Goal: Task Accomplishment & Management: Use online tool/utility

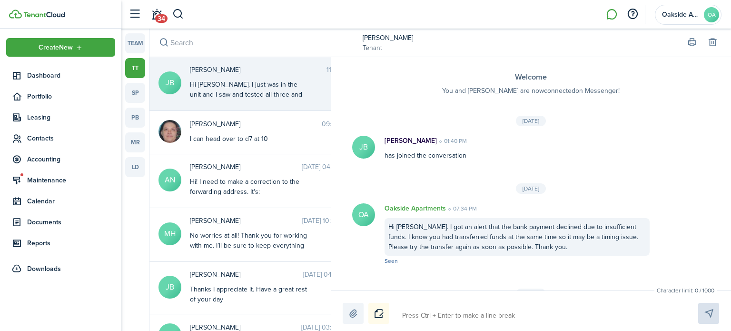
scroll to position [1096, 0]
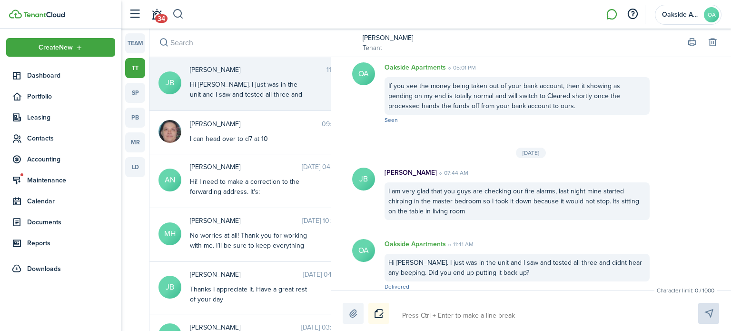
click at [175, 13] on button "button" at bounding box center [178, 14] width 12 height 16
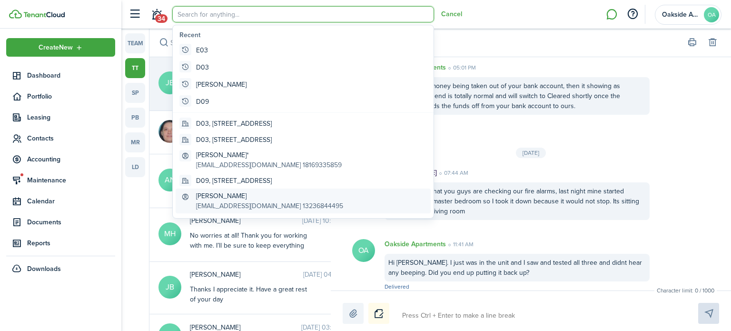
click at [235, 203] on global-search-item-description "[EMAIL_ADDRESS][DOMAIN_NAME] 13236844495" at bounding box center [269, 206] width 147 height 10
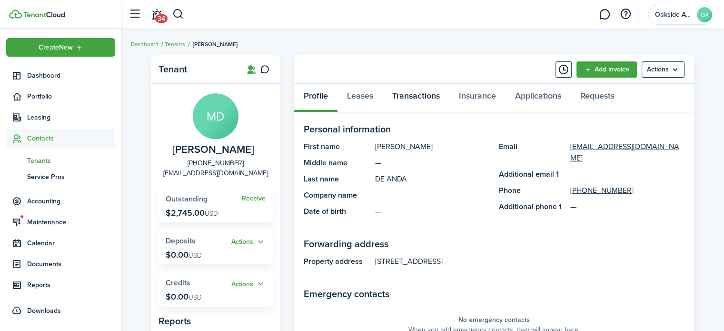
click at [413, 96] on link "Transactions" at bounding box center [416, 98] width 67 height 29
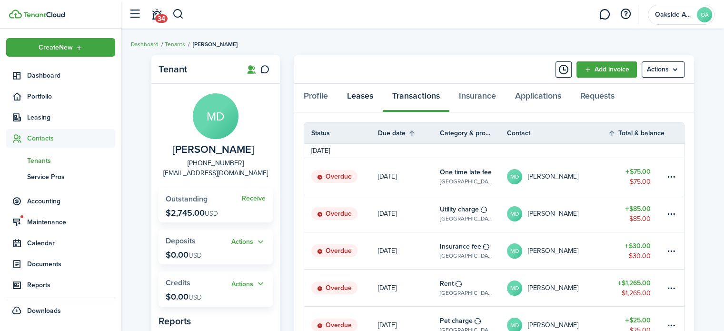
click at [359, 97] on link "Leases" at bounding box center [359, 98] width 45 height 29
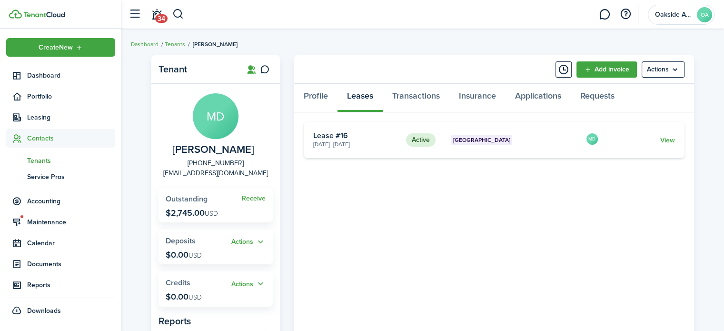
scroll to position [48, 0]
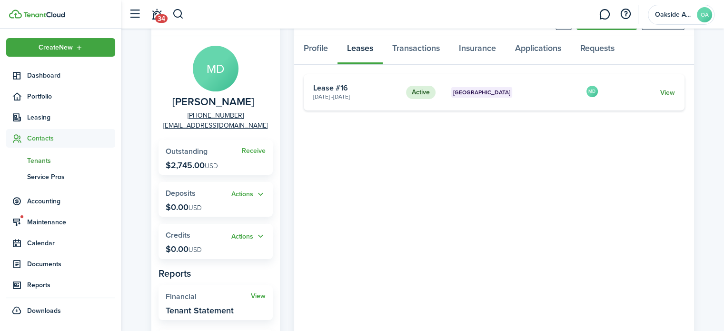
click at [668, 91] on link "View" at bounding box center [667, 93] width 15 height 10
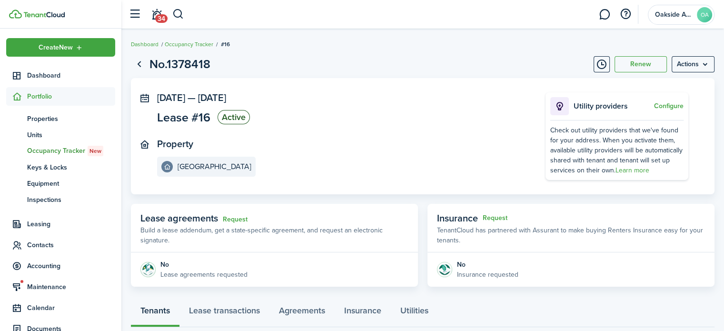
scroll to position [196, 0]
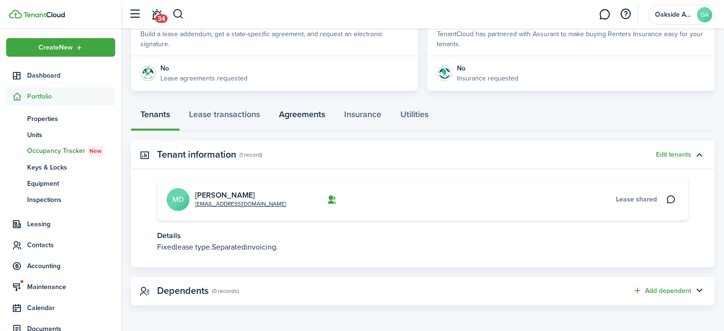
click at [290, 112] on link "Agreements" at bounding box center [301, 116] width 65 height 29
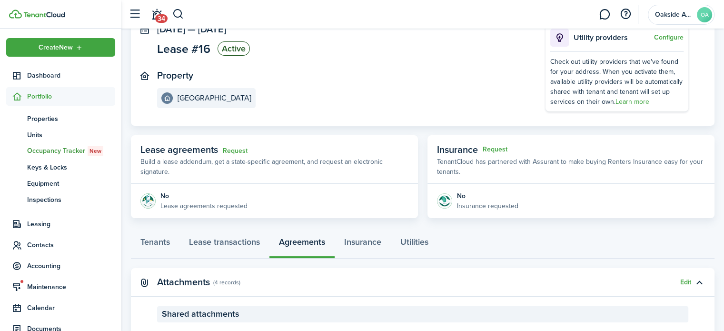
scroll to position [187, 0]
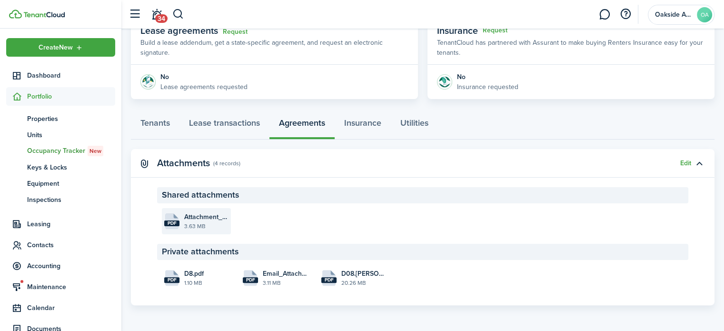
click at [219, 222] on file-size "3.63 MB" at bounding box center [206, 226] width 44 height 9
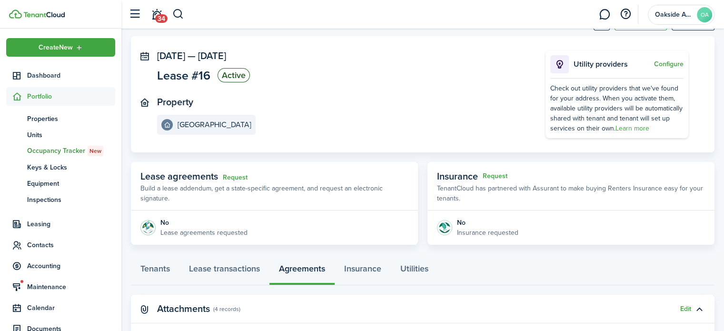
scroll to position [143, 0]
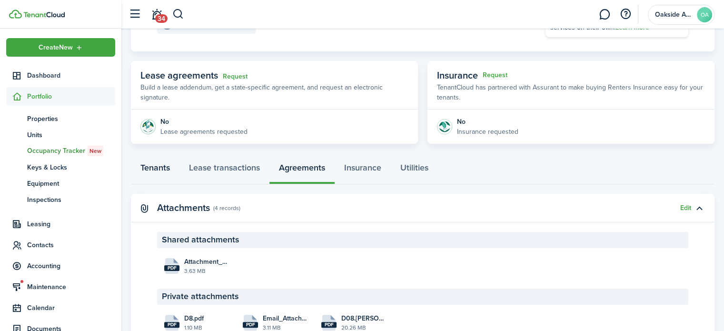
click at [146, 172] on link "Tenants" at bounding box center [155, 170] width 49 height 29
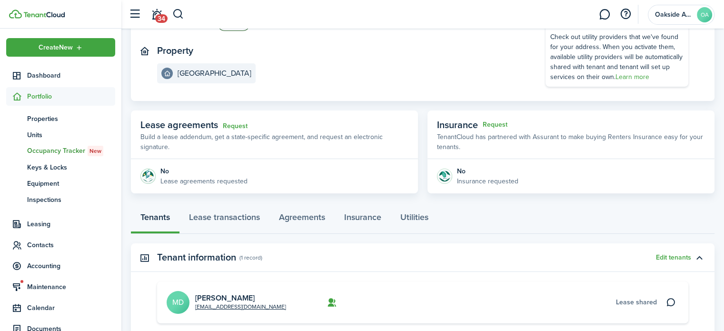
scroll to position [190, 0]
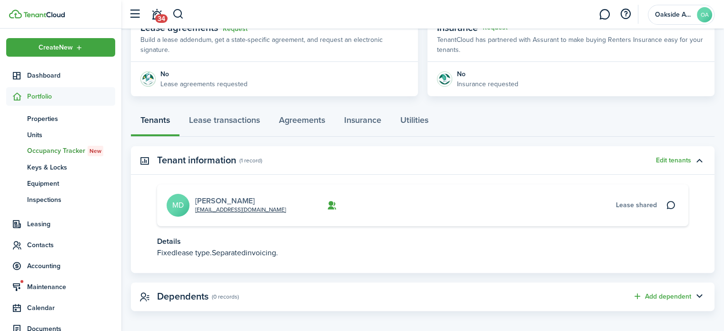
click at [215, 198] on link "[PERSON_NAME]" at bounding box center [224, 200] width 59 height 11
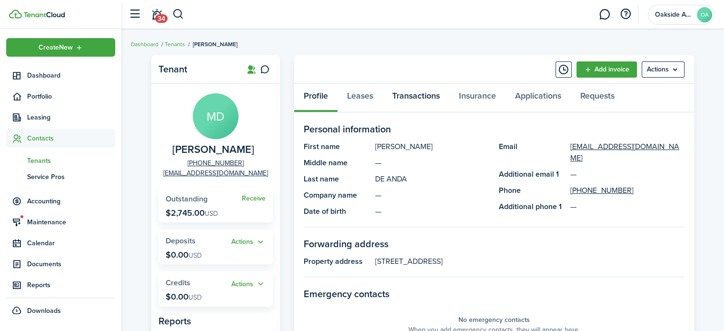
click at [413, 96] on link "Transactions" at bounding box center [416, 98] width 67 height 29
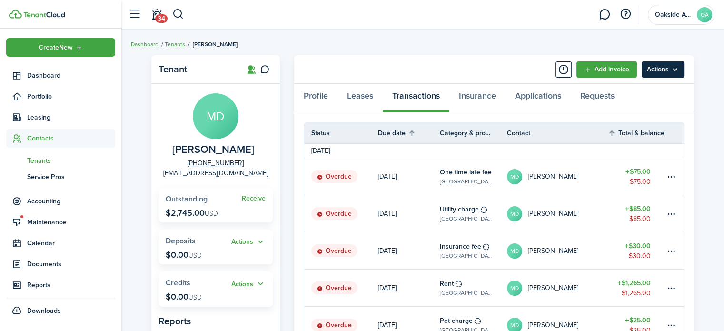
click at [660, 72] on menu-btn "Actions" at bounding box center [662, 69] width 43 height 16
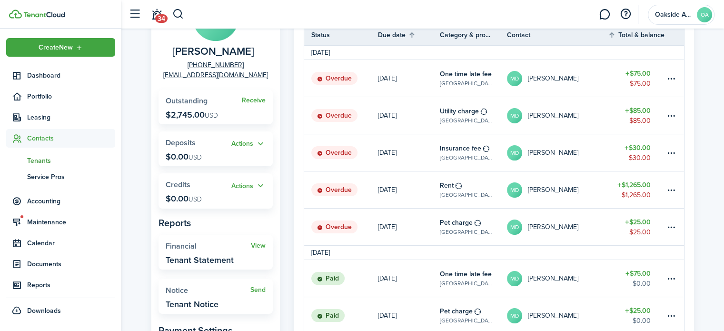
scroll to position [143, 0]
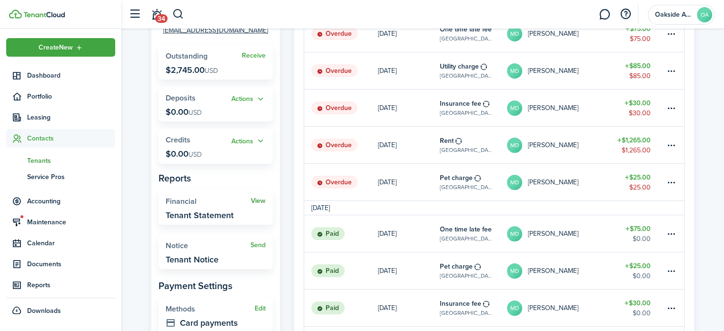
click at [253, 199] on link "View" at bounding box center [258, 201] width 15 height 8
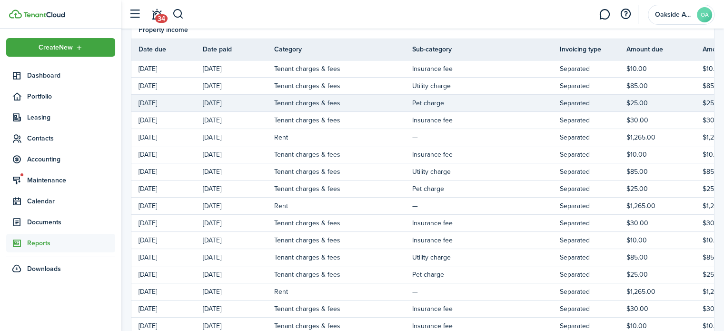
scroll to position [48, 0]
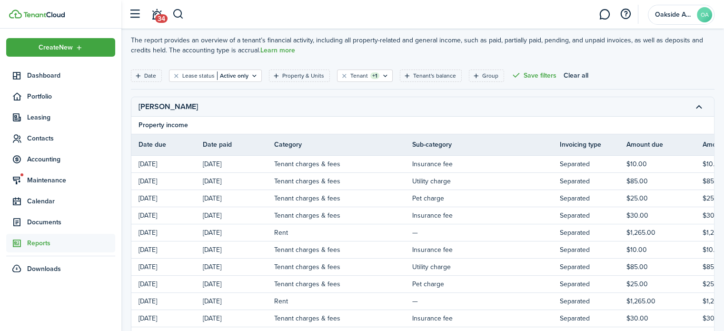
drag, startPoint x: 685, startPoint y: 144, endPoint x: 581, endPoint y: 143, distance: 104.2
click at [581, 143] on tr "Date due Date paid Category Sub-category Invoicing type Amount due Amount paid …" at bounding box center [564, 144] width 866 height 10
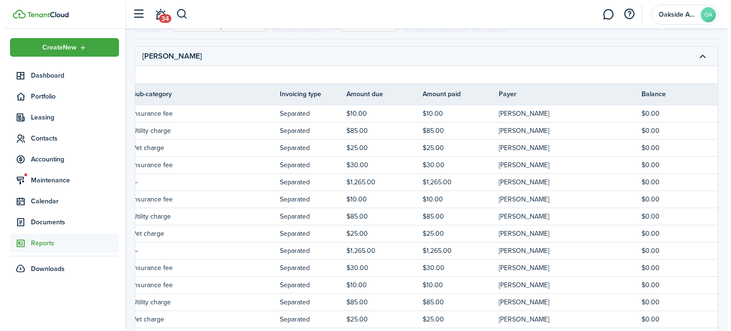
scroll to position [4, 0]
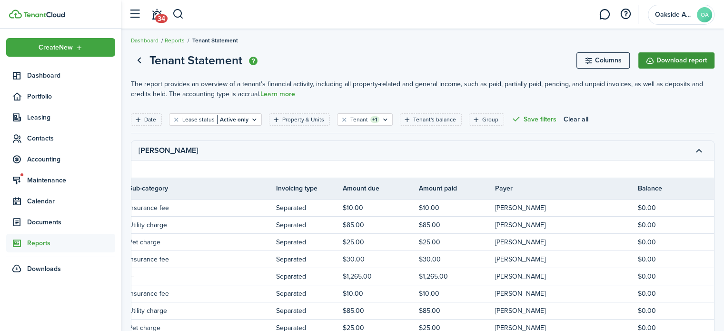
click at [652, 60] on button "Download report" at bounding box center [676, 60] width 76 height 16
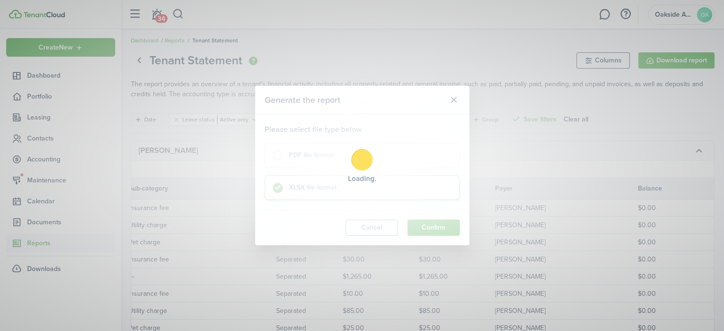
scroll to position [0, 276]
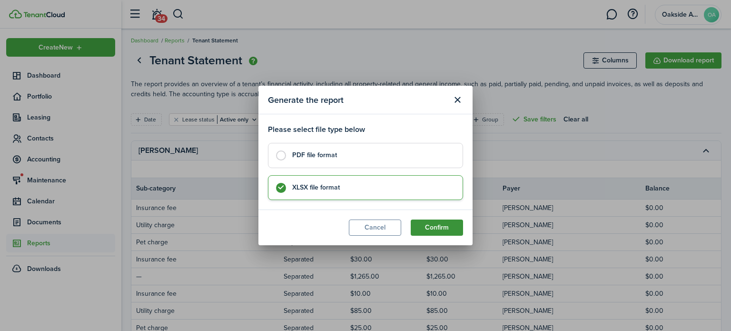
click at [424, 229] on button "Confirm" at bounding box center [437, 227] width 52 height 16
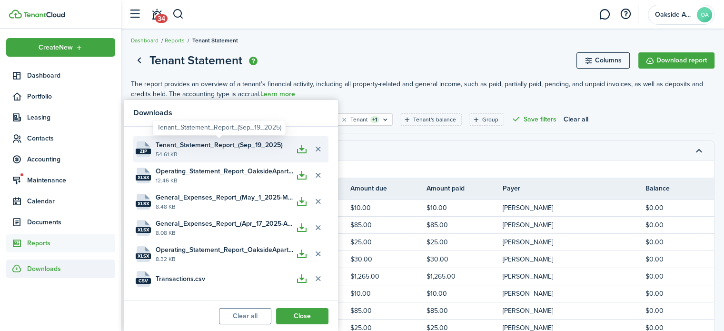
click at [219, 144] on span "Tenant_Statement_Report_(Sep_19_2025)" at bounding box center [219, 145] width 127 height 10
click at [305, 150] on button "button" at bounding box center [302, 149] width 16 height 16
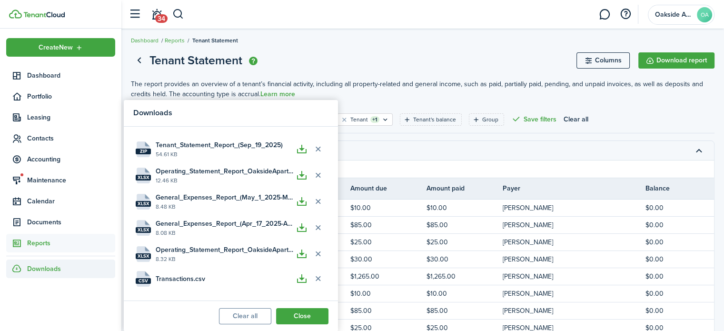
click at [344, 75] on page-view-main "The report provides an overview of a tenant’s financial activity, including all…" at bounding box center [422, 89] width 583 height 30
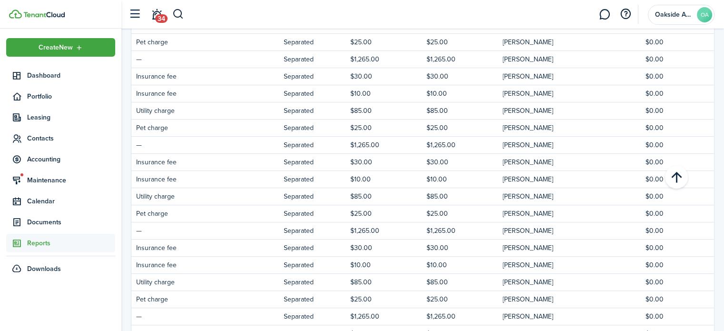
scroll to position [0, 0]
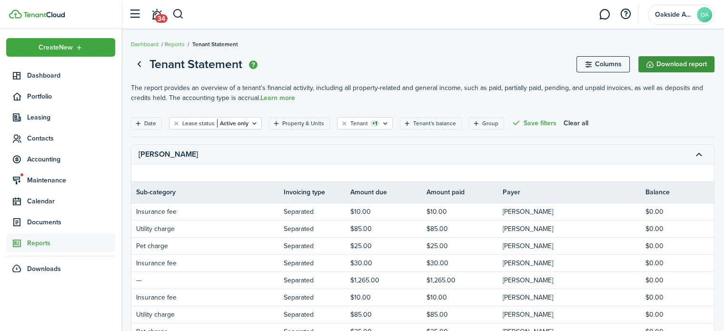
click at [664, 62] on button "Download report" at bounding box center [676, 64] width 76 height 16
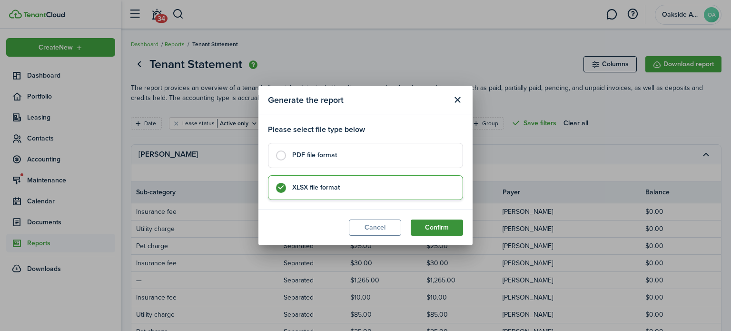
click at [448, 224] on button "Confirm" at bounding box center [437, 227] width 52 height 16
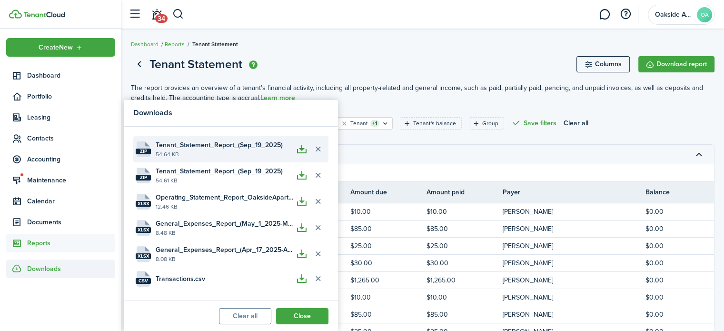
click at [299, 148] on button "button" at bounding box center [302, 149] width 16 height 16
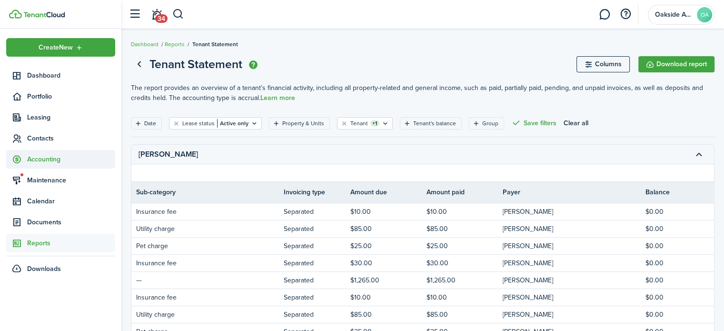
click at [48, 164] on span "Accounting" at bounding box center [71, 159] width 88 height 10
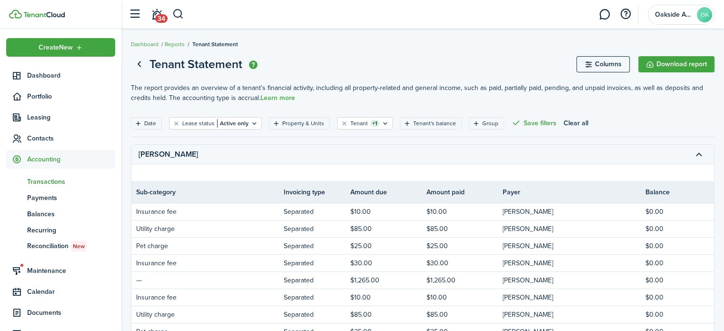
drag, startPoint x: 49, startPoint y: 181, endPoint x: 82, endPoint y: 178, distance: 32.5
click at [49, 181] on span "Transactions" at bounding box center [71, 182] width 88 height 10
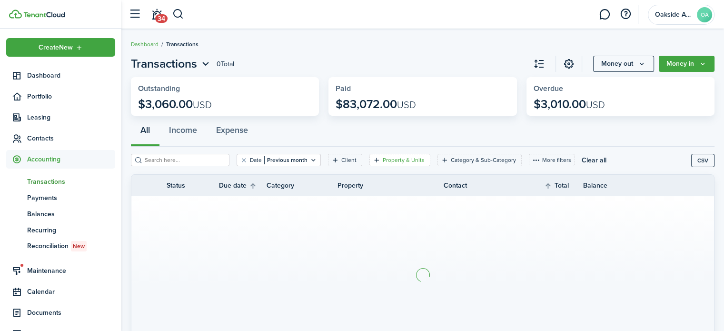
click at [383, 158] on div "Property & Units" at bounding box center [405, 160] width 44 height 9
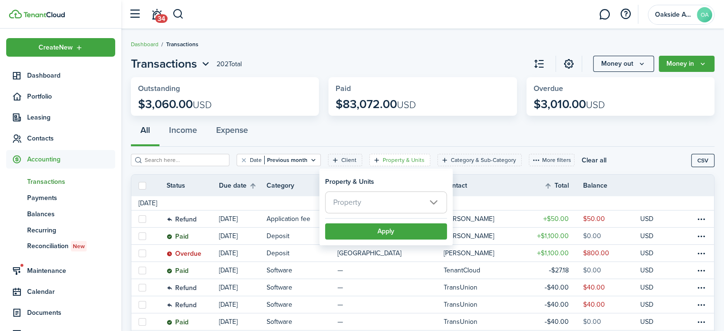
click at [370, 197] on span "Property" at bounding box center [385, 202] width 121 height 21
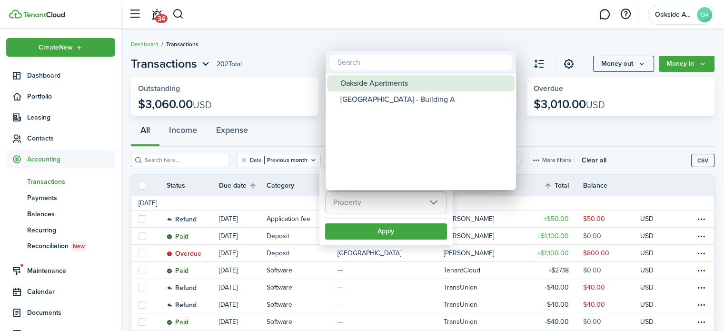
click at [421, 89] on div "Oakside Apartments" at bounding box center [424, 83] width 168 height 16
type input "Oakside Apartments"
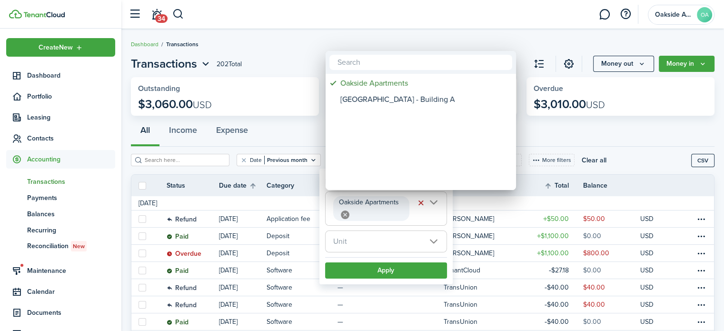
click at [383, 244] on div at bounding box center [362, 165] width 876 height 483
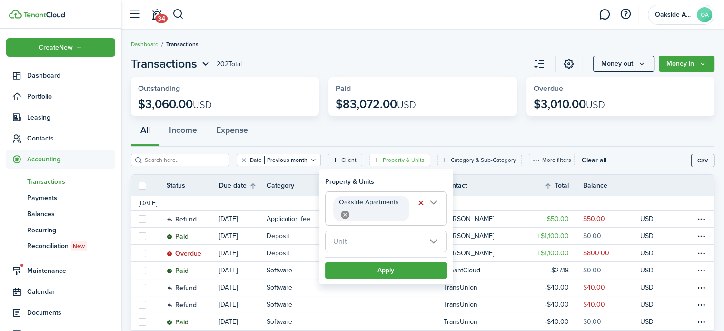
click at [382, 247] on span "Unit" at bounding box center [385, 241] width 121 height 21
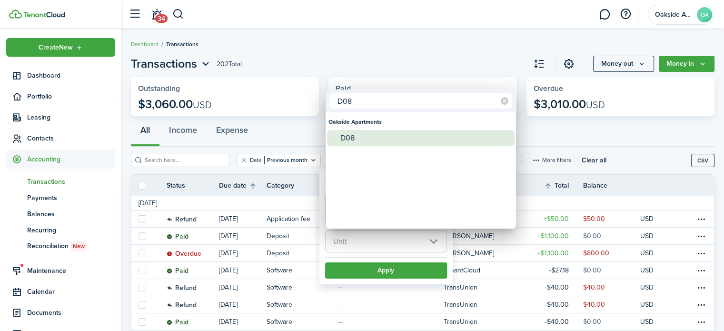
type input "D08"
click at [354, 135] on div "D08" at bounding box center [424, 138] width 168 height 16
type input "D08"
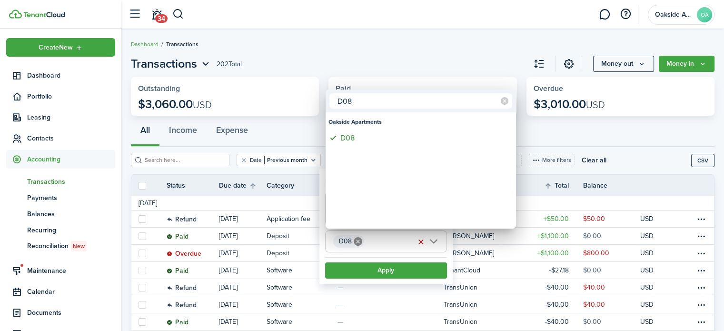
click at [366, 266] on div at bounding box center [362, 165] width 876 height 483
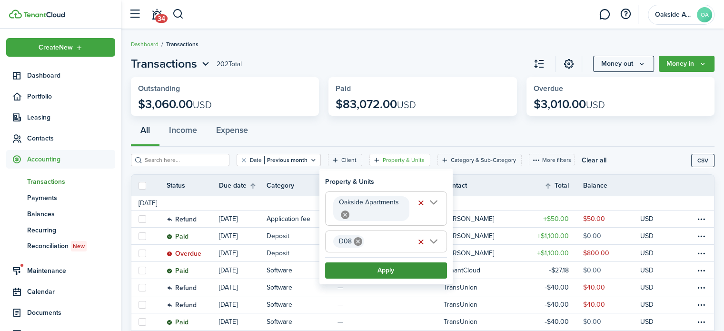
click at [388, 269] on button "Apply" at bounding box center [386, 270] width 122 height 16
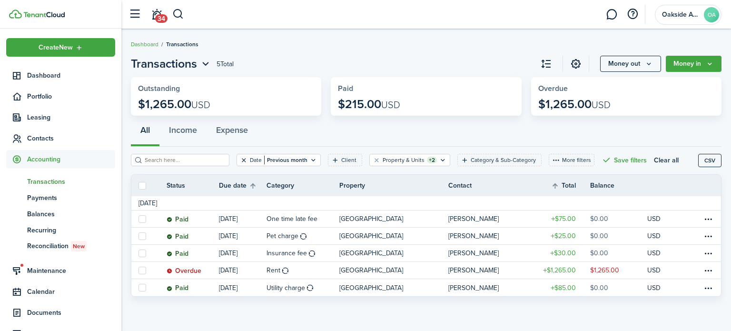
click at [240, 160] on button "Clear filter" at bounding box center [244, 160] width 8 height 8
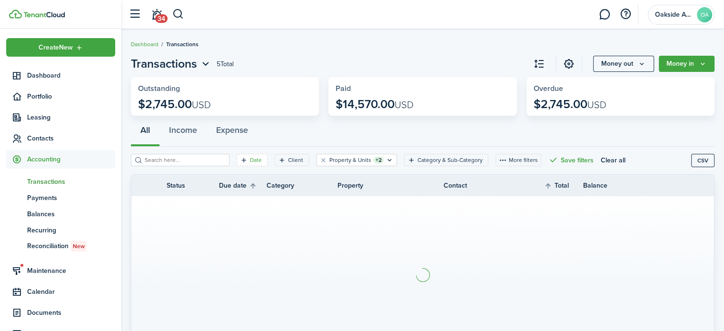
click at [250, 163] on filter-tag-label "Date" at bounding box center [256, 160] width 12 height 9
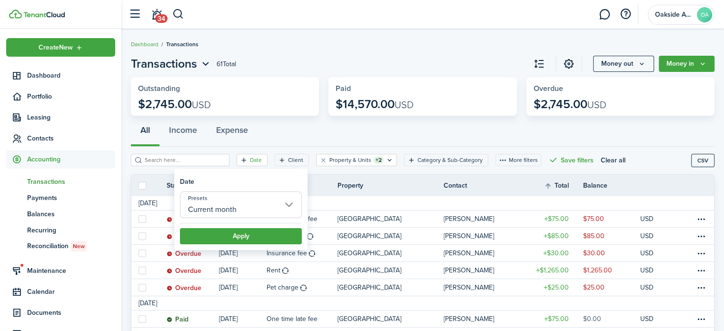
click at [239, 206] on input "Current month" at bounding box center [241, 204] width 122 height 27
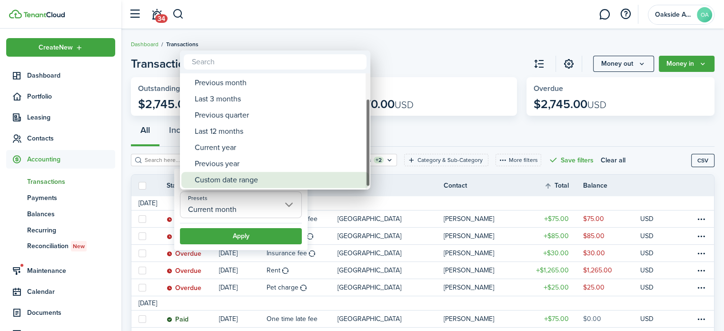
click at [224, 181] on div "Custom date range" at bounding box center [279, 180] width 168 height 16
type input "Custom date range"
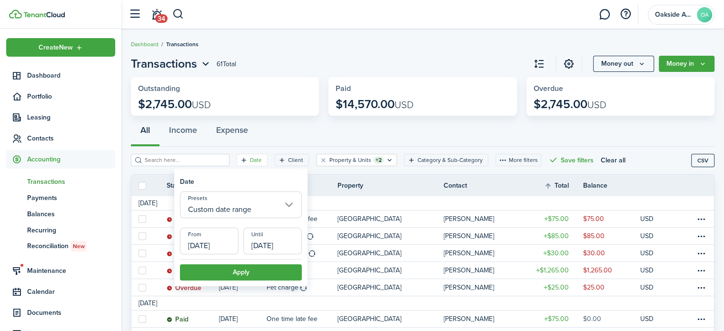
click at [197, 244] on input "[DATE]" at bounding box center [209, 240] width 59 height 27
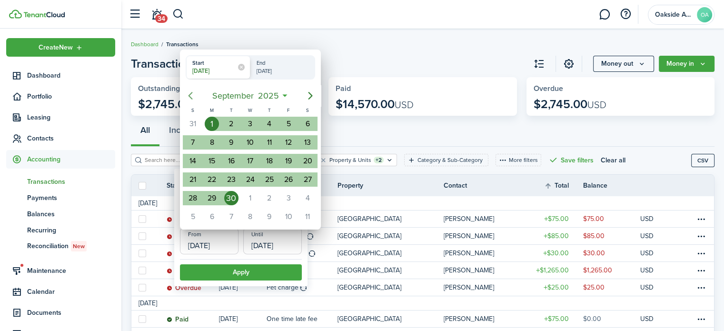
click at [191, 97] on icon "Previous page" at bounding box center [190, 95] width 11 height 11
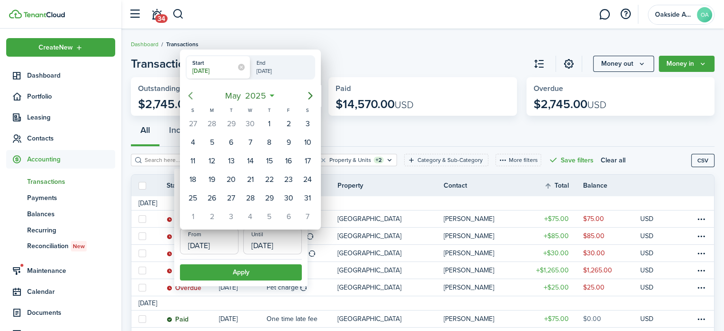
click at [191, 97] on icon "Previous page" at bounding box center [190, 95] width 11 height 11
click at [266, 160] on div "17" at bounding box center [269, 161] width 14 height 14
type input "[DATE]"
radio input "false"
radio input "true"
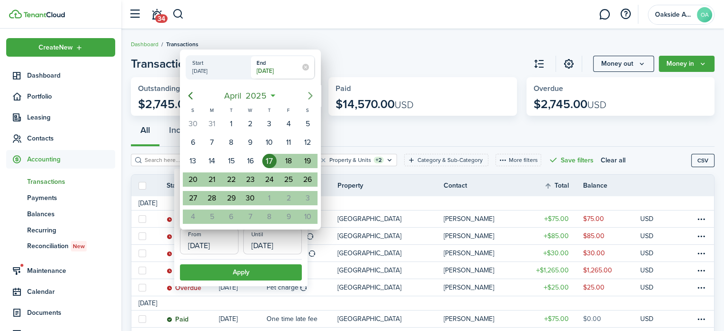
click at [309, 96] on icon "Next page" at bounding box center [310, 95] width 11 height 11
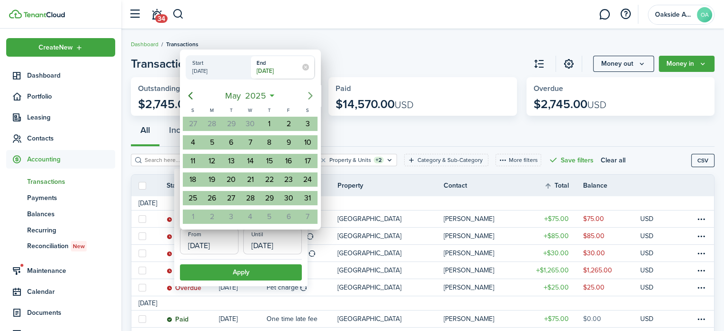
click at [309, 96] on icon "Next page" at bounding box center [310, 95] width 11 height 11
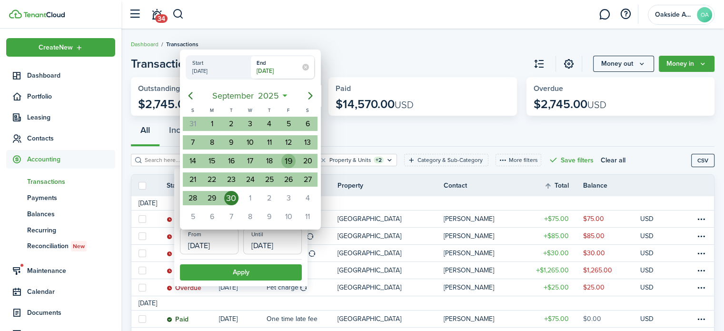
click at [293, 159] on div "19" at bounding box center [288, 161] width 14 height 14
type input "[DATE]"
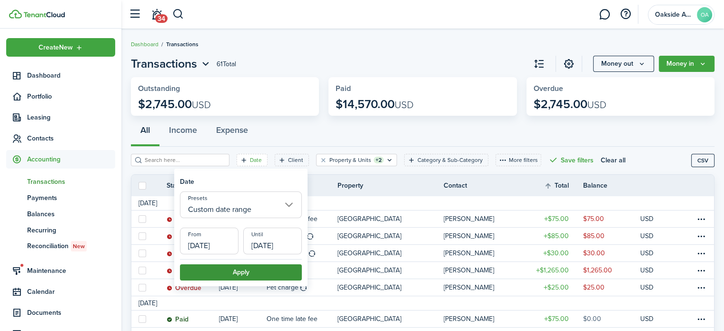
click at [256, 270] on button "Apply" at bounding box center [241, 272] width 122 height 16
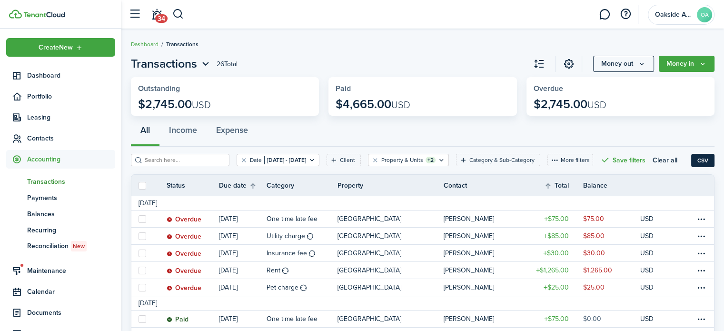
click at [700, 161] on button "CSV" at bounding box center [702, 160] width 23 height 13
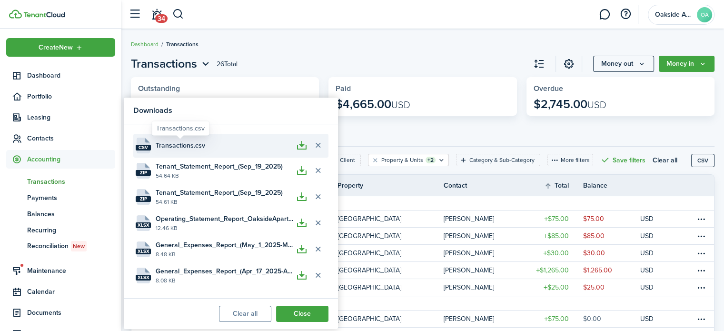
click at [178, 144] on span "Transactions.csv" at bounding box center [180, 145] width 49 height 10
click at [299, 146] on button "button" at bounding box center [302, 146] width 16 height 16
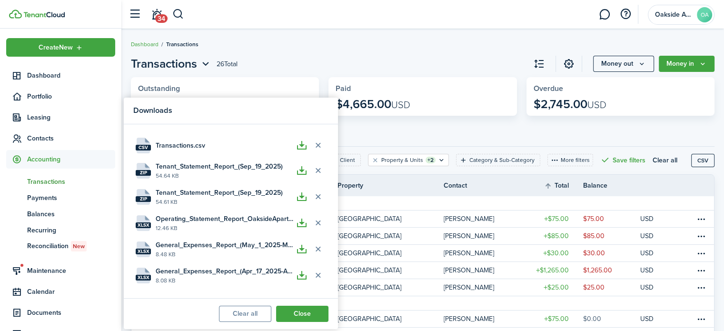
click at [277, 49] on breadcrumb "Dashboard Transactions" at bounding box center [422, 40] width 583 height 22
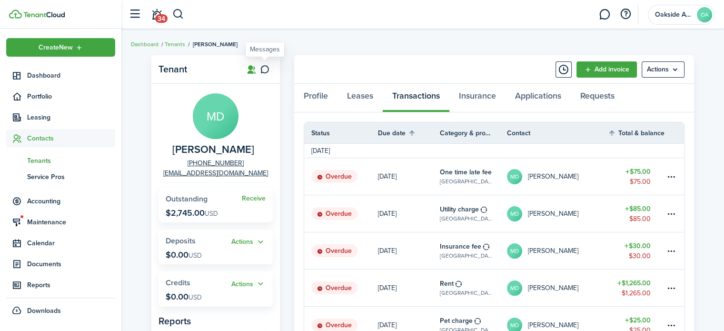
click at [263, 67] on icon at bounding box center [265, 70] width 10 height 10
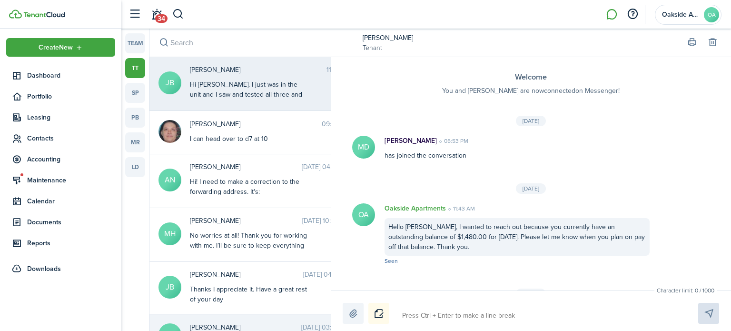
scroll to position [1208, 0]
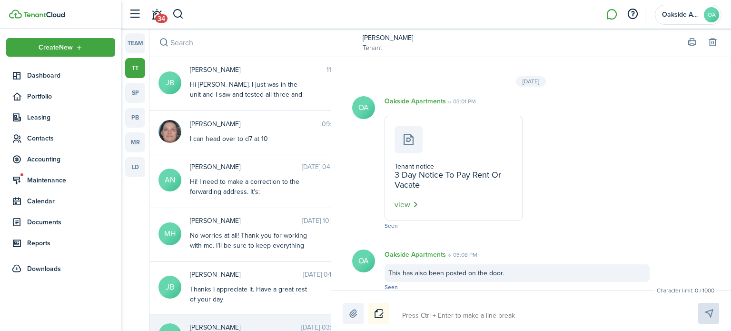
click at [402, 198] on button "view" at bounding box center [406, 204] width 24 height 12
